Goal: Task Accomplishment & Management: Manage account settings

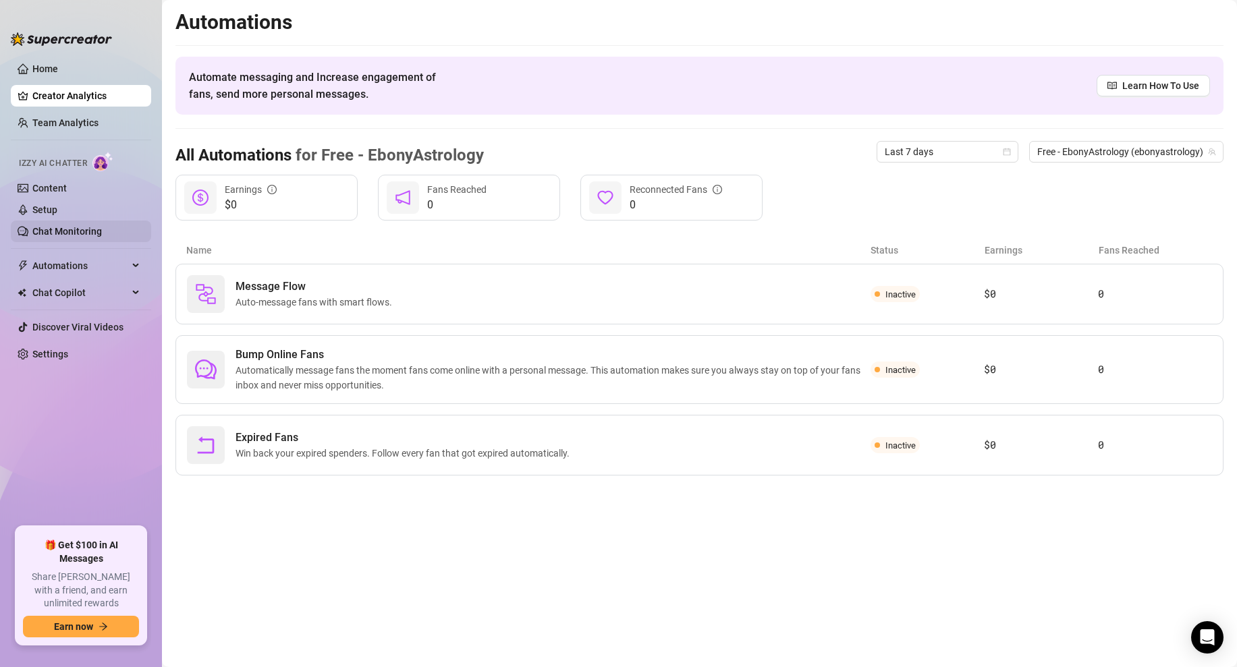
click at [87, 231] on link "Chat Monitoring" at bounding box center [66, 231] width 69 height 11
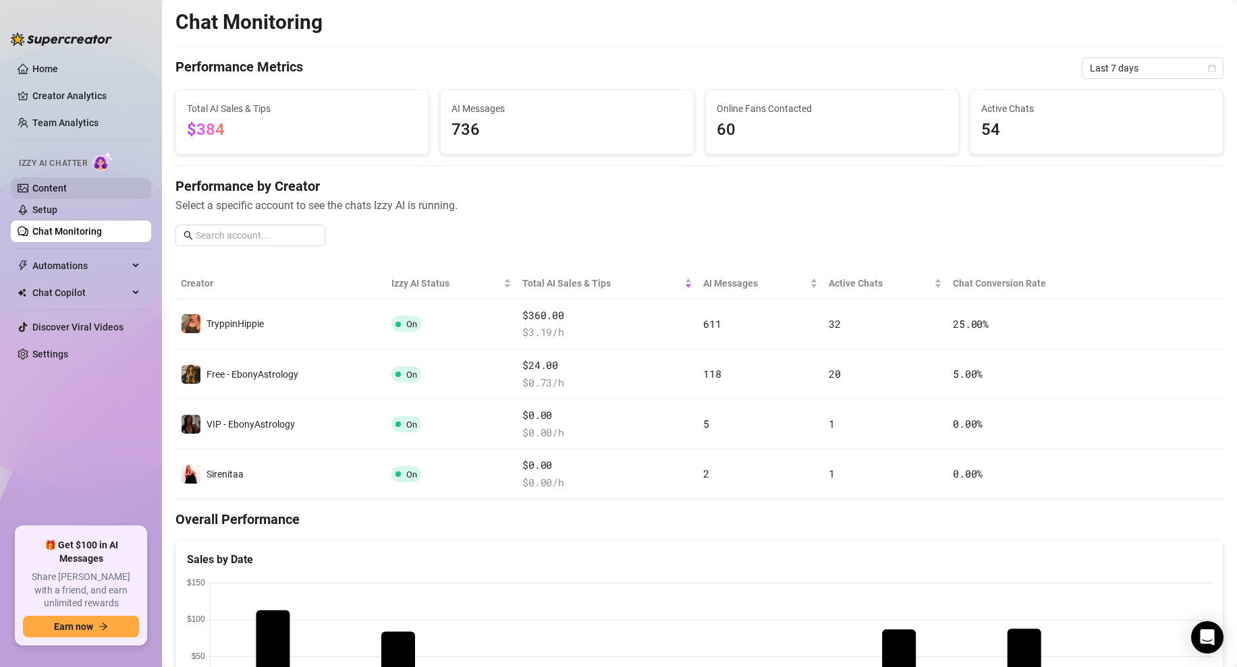
click at [67, 192] on link "Content" at bounding box center [49, 188] width 34 height 11
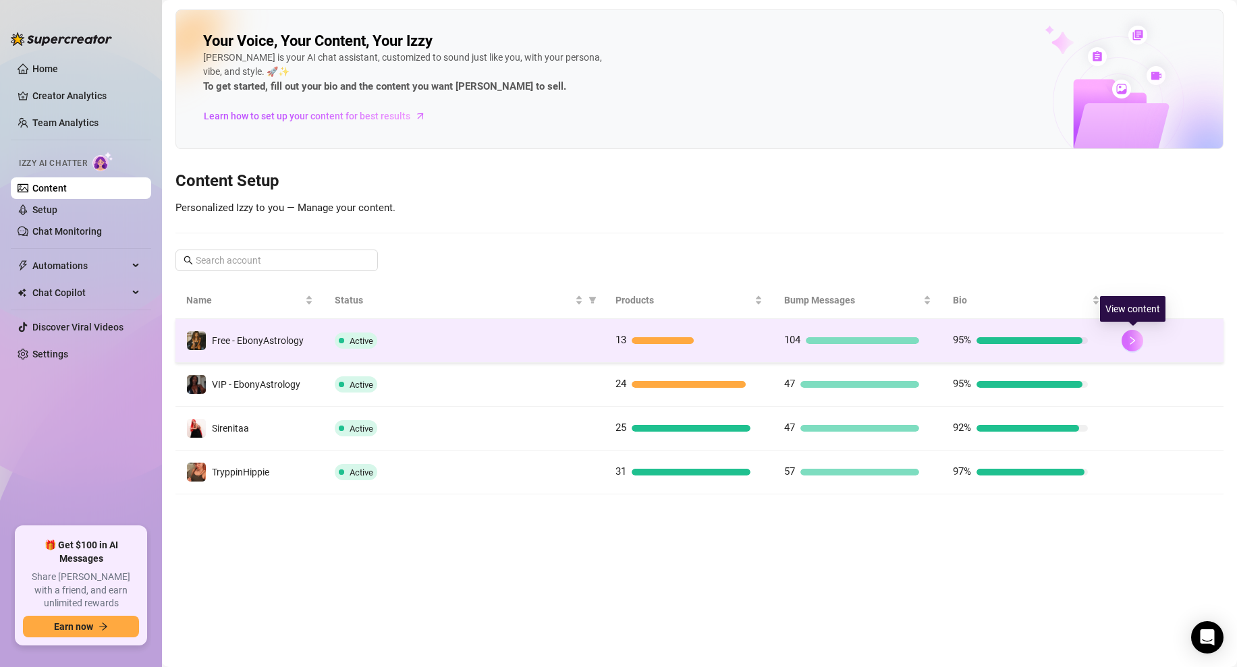
click at [1133, 346] on button "button" at bounding box center [1132, 341] width 22 height 22
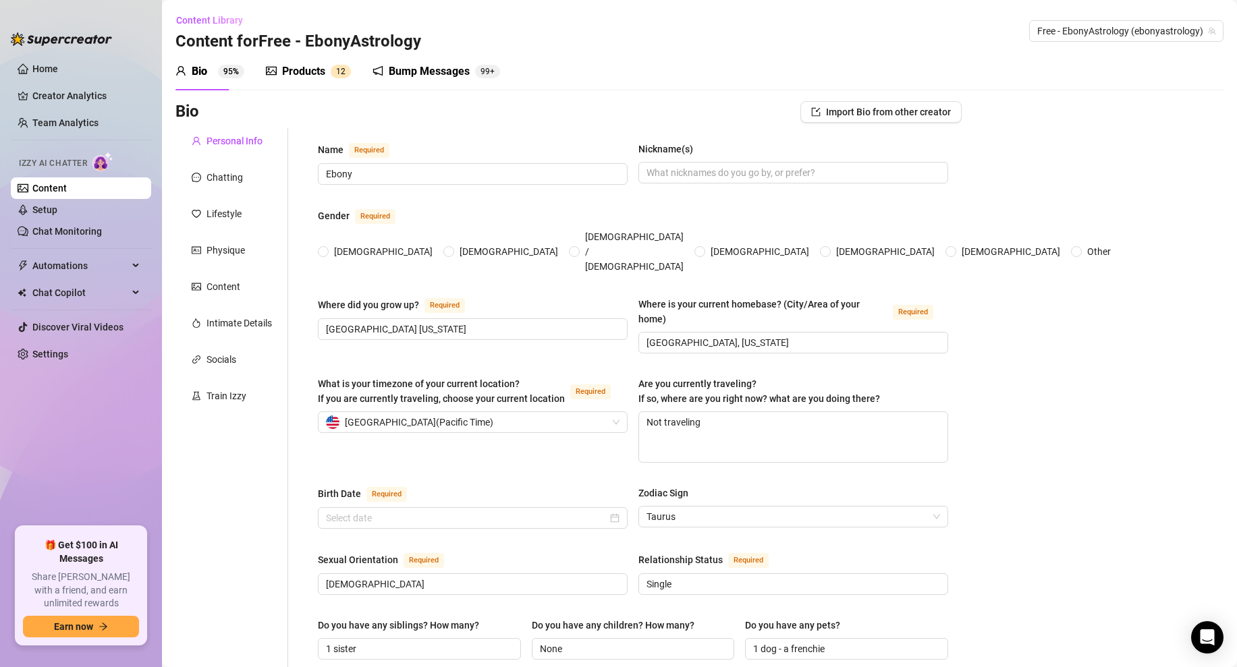
radio input "true"
type input "[DATE]"
click at [226, 179] on div "Chatting" at bounding box center [224, 177] width 36 height 15
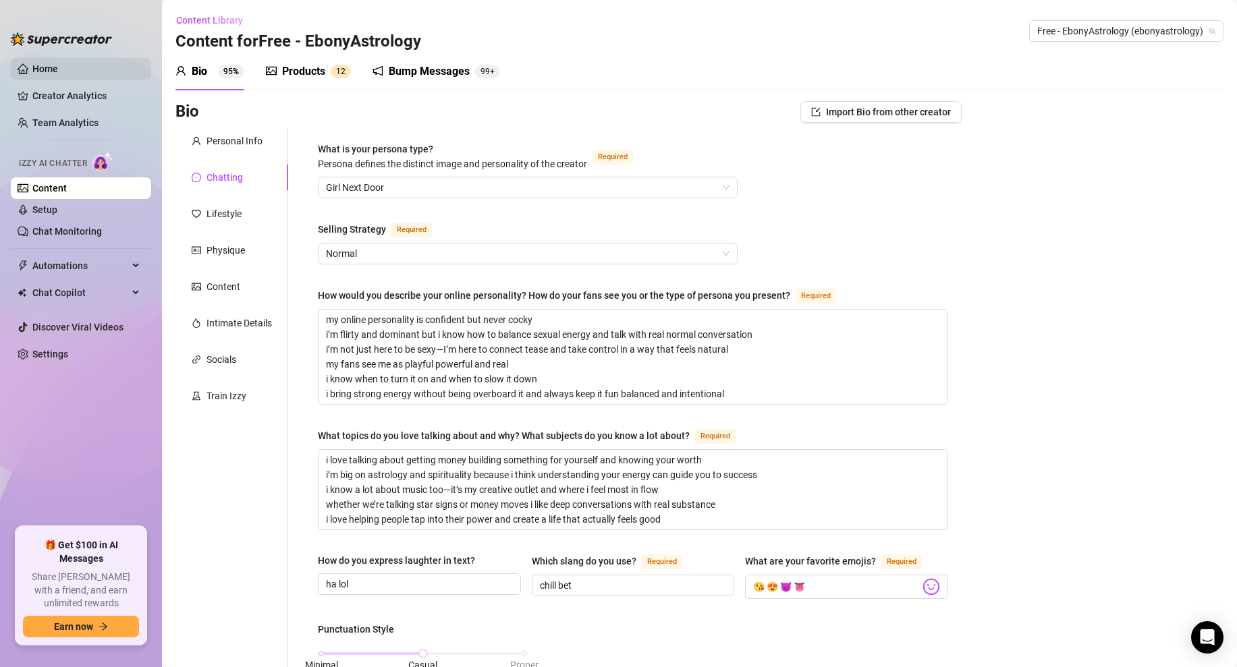
click at [48, 74] on link "Home" at bounding box center [45, 68] width 26 height 11
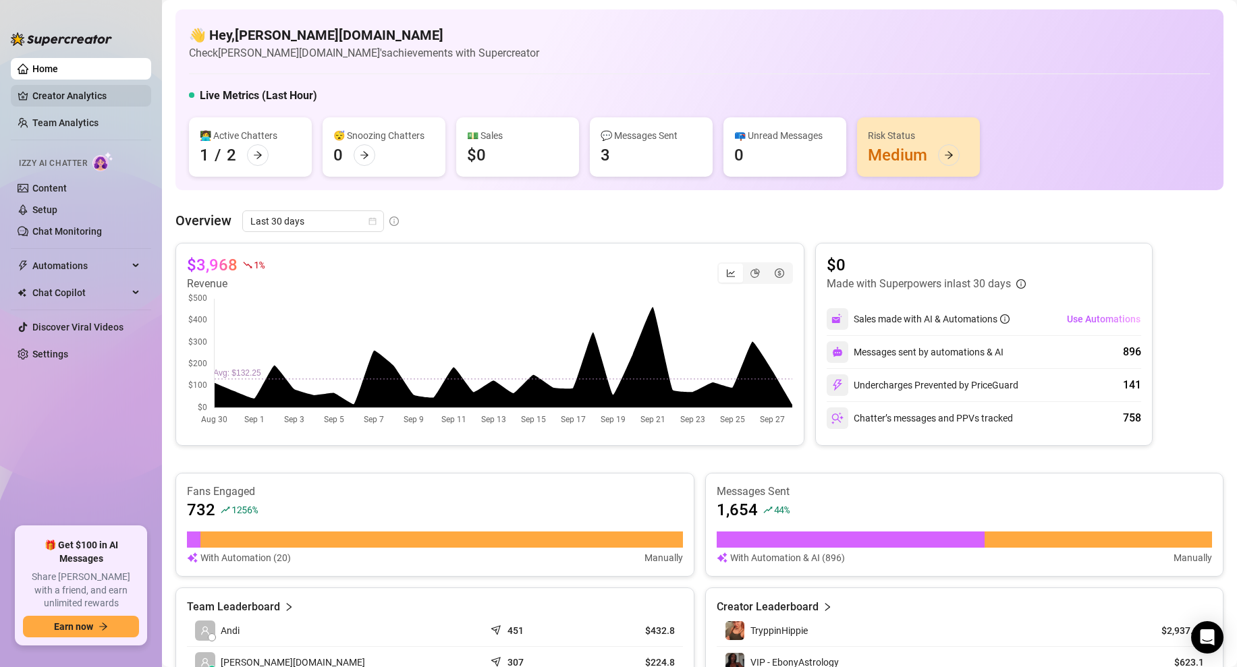
click at [93, 104] on link "Creator Analytics" at bounding box center [86, 96] width 108 height 22
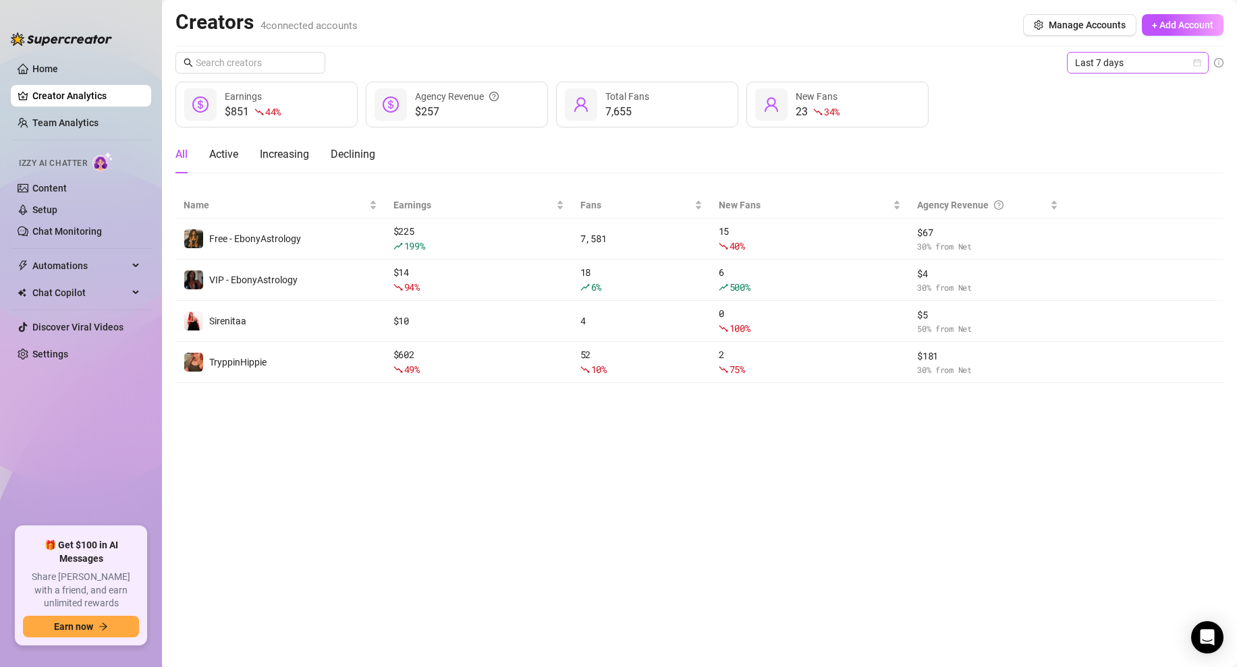
click at [1194, 61] on icon "calendar" at bounding box center [1197, 62] width 7 height 7
click at [1093, 172] on div "Custom date" at bounding box center [1137, 176] width 120 height 15
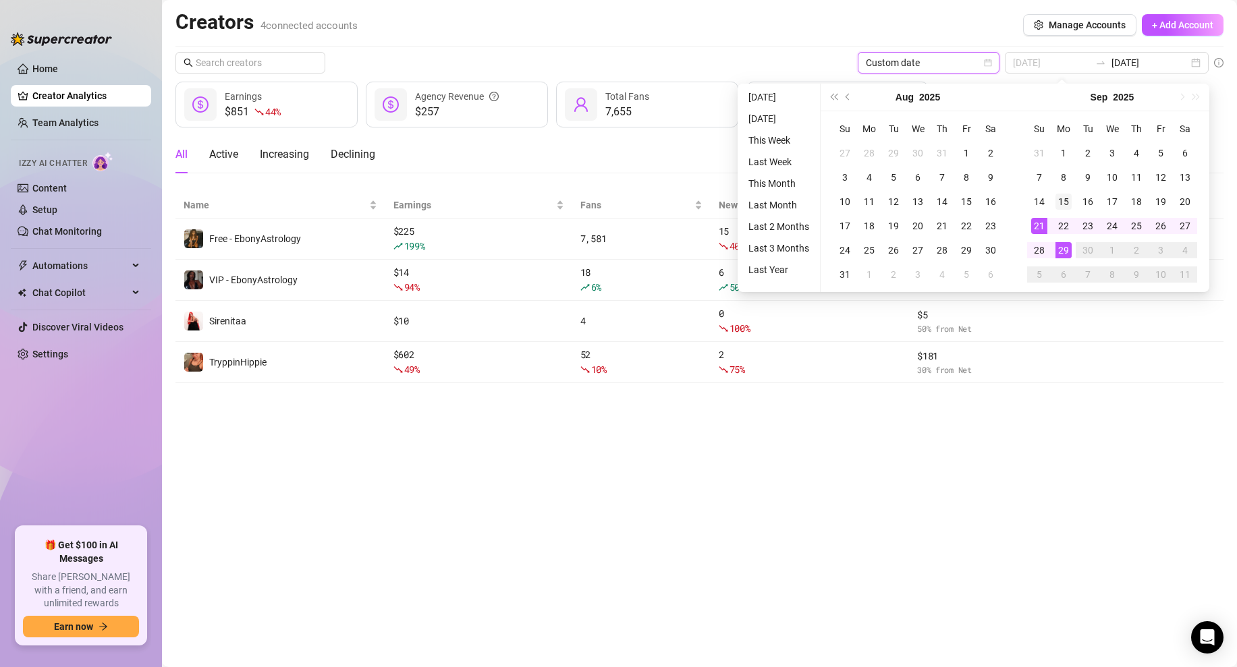
type input "[DATE]"
click at [1059, 197] on div "15" at bounding box center [1063, 202] width 16 height 16
type input "[DATE]"
click at [1068, 249] on div "29" at bounding box center [1063, 250] width 16 height 16
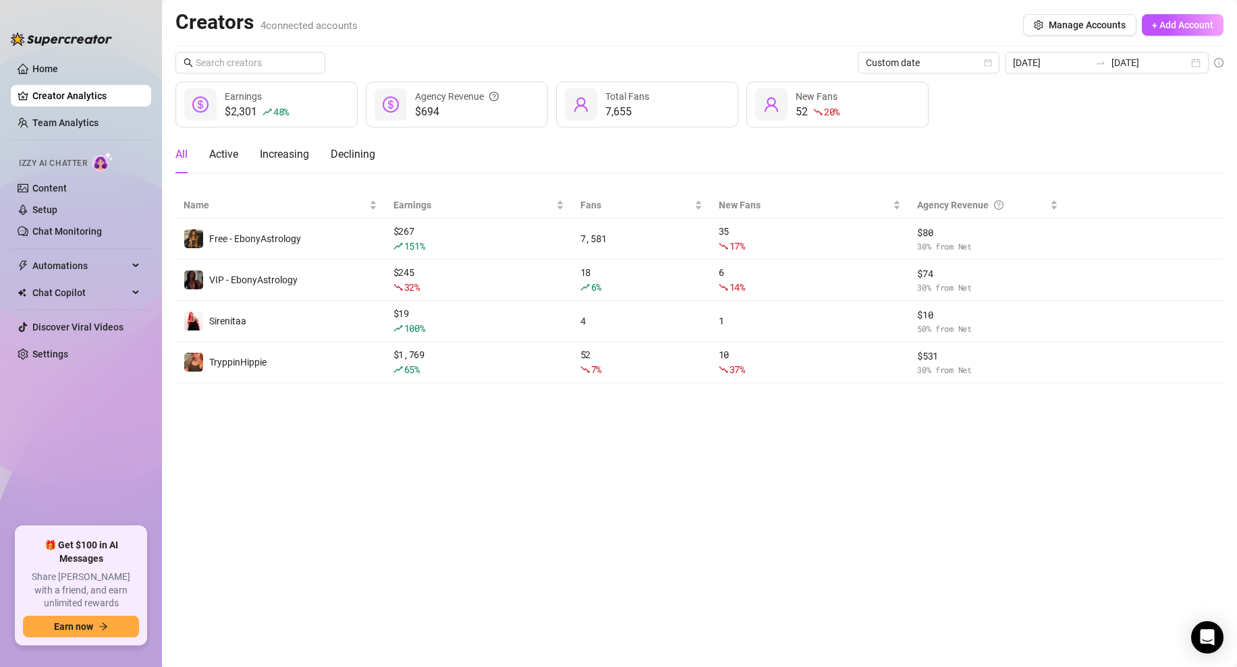
click at [770, 36] on div "Creators 4 connected accounts Manage Accounts + Add Account" at bounding box center [699, 24] width 1048 height 31
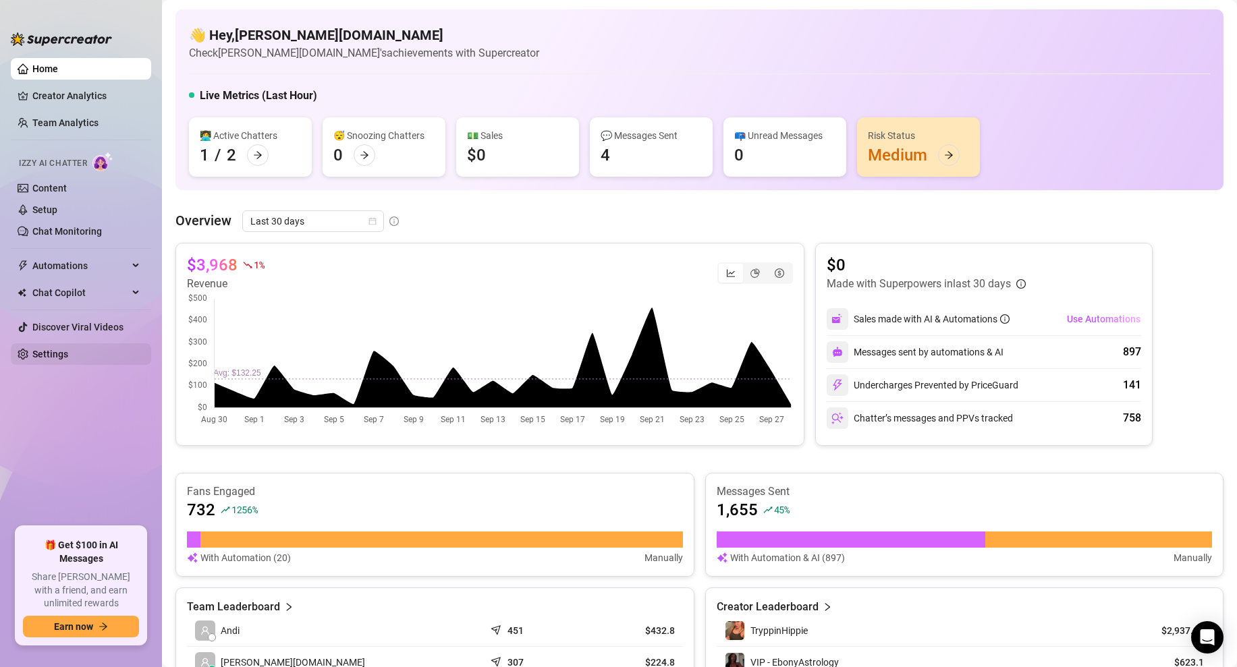
click at [52, 359] on link "Settings" at bounding box center [50, 354] width 36 height 11
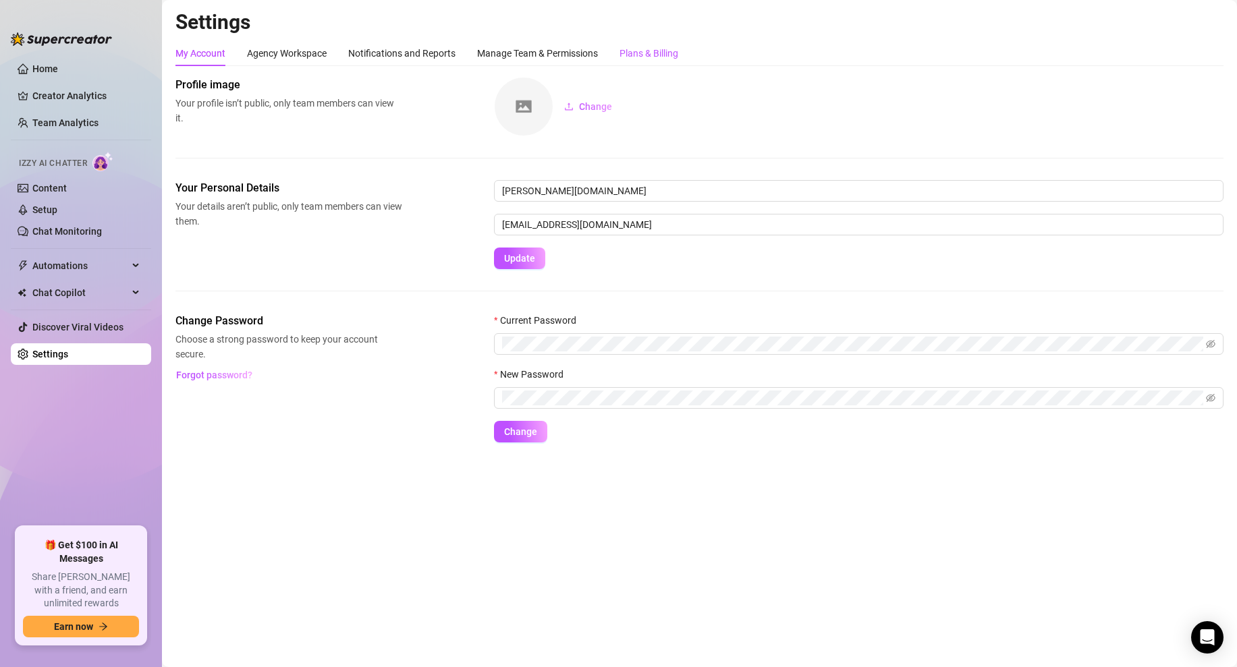
click at [670, 48] on div "Plans & Billing" at bounding box center [648, 53] width 59 height 15
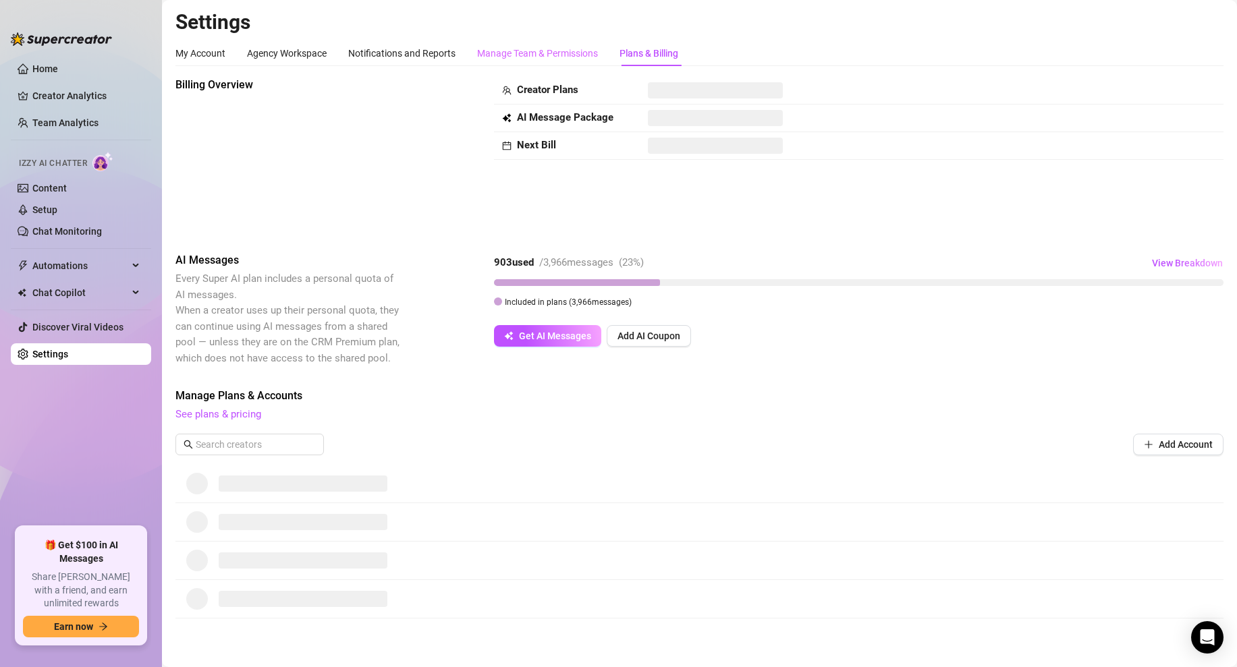
click at [580, 61] on div "Manage Team & Permissions" at bounding box center [537, 53] width 121 height 26
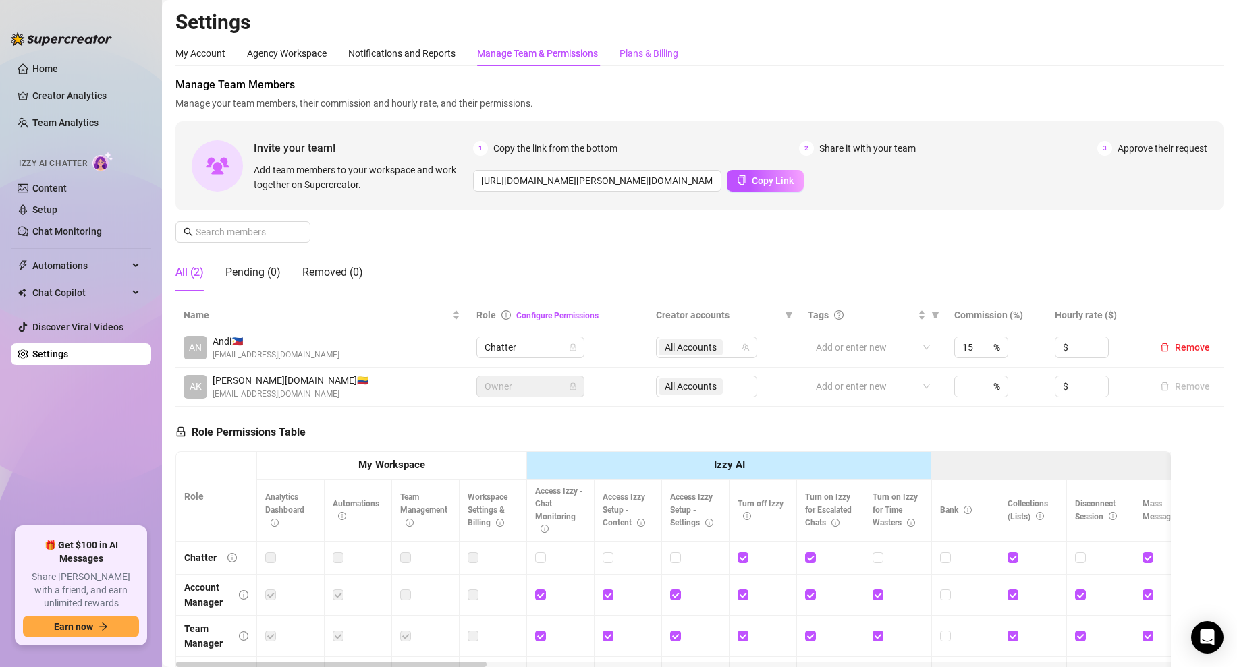
click at [636, 53] on div "Plans & Billing" at bounding box center [648, 53] width 59 height 15
